Goal: Task Accomplishment & Management: Use online tool/utility

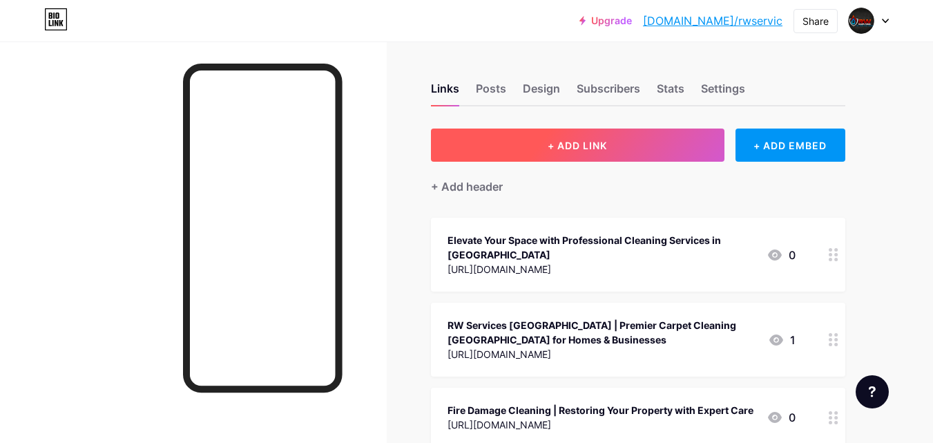
click at [496, 148] on button "+ ADD LINK" at bounding box center [577, 144] width 293 height 33
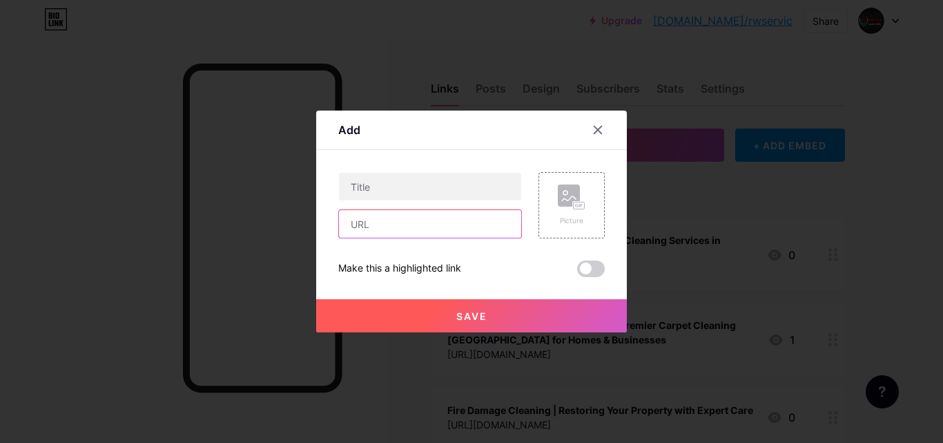
click at [386, 229] on input "text" at bounding box center [430, 224] width 182 height 28
paste input "[URL][DOMAIN_NAME]"
type input "[URL][DOMAIN_NAME]"
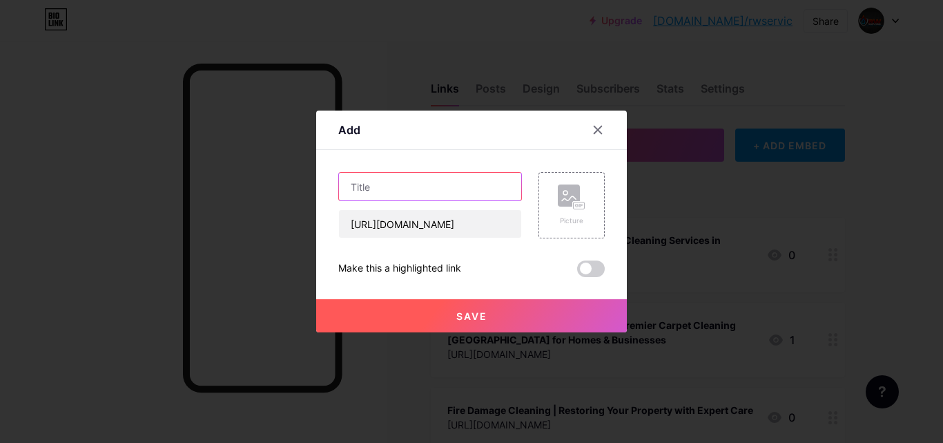
click at [389, 193] on input "text" at bounding box center [430, 187] width 182 height 28
paste input "Expert Mold Repair Service in [GEOGRAPHIC_DATA] – Fast & Reliable Solutions"
type input "Expert Mold Repair Service in [GEOGRAPHIC_DATA] – Fast & Reliable Solutions"
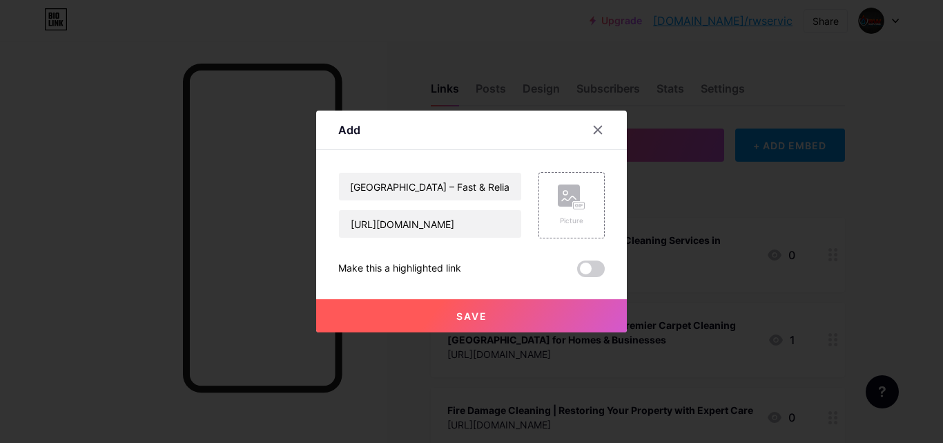
click at [588, 262] on span at bounding box center [591, 268] width 28 height 17
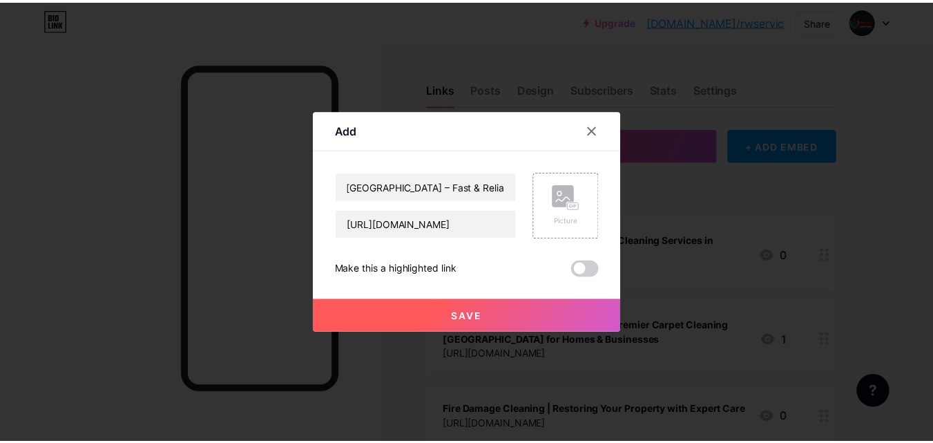
scroll to position [0, 0]
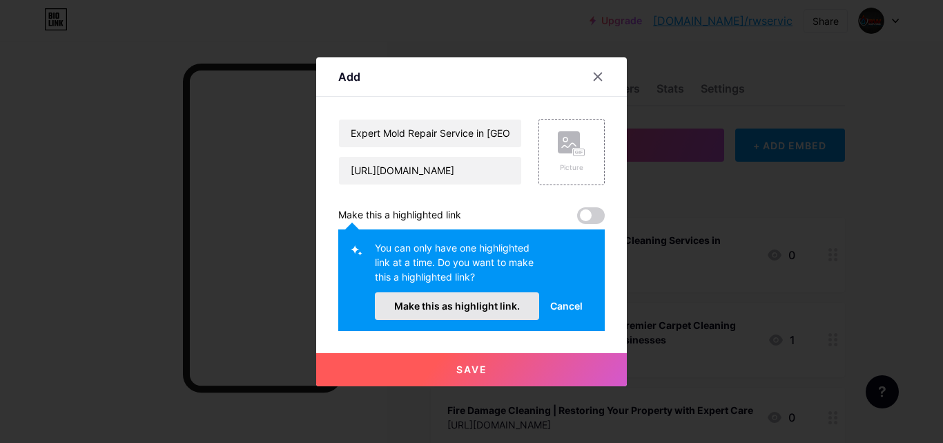
click at [510, 307] on span "Make this as highlight link." at bounding box center [457, 306] width 126 height 12
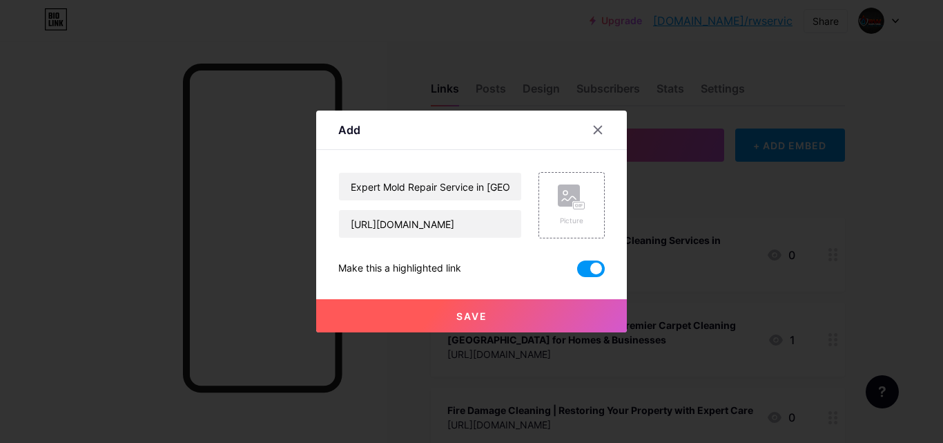
click at [509, 311] on button "Save" at bounding box center [471, 315] width 311 height 33
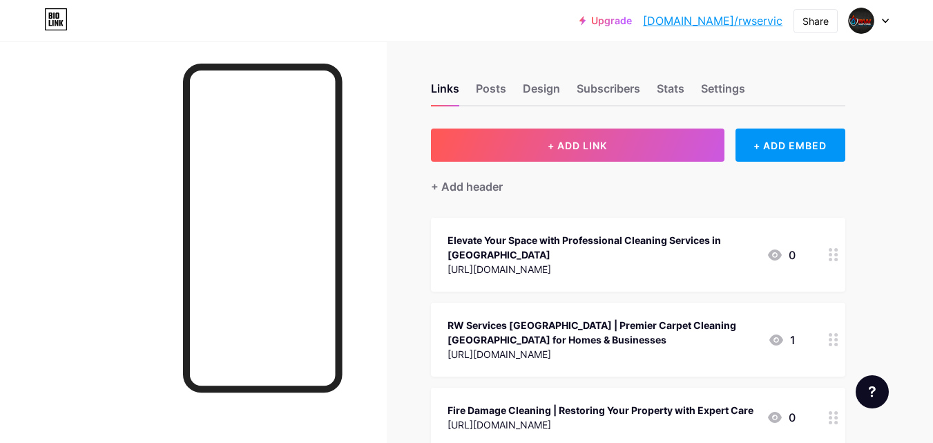
click at [741, 21] on link "[DOMAIN_NAME]/rwservic" at bounding box center [712, 20] width 139 height 17
